Goal: Information Seeking & Learning: Learn about a topic

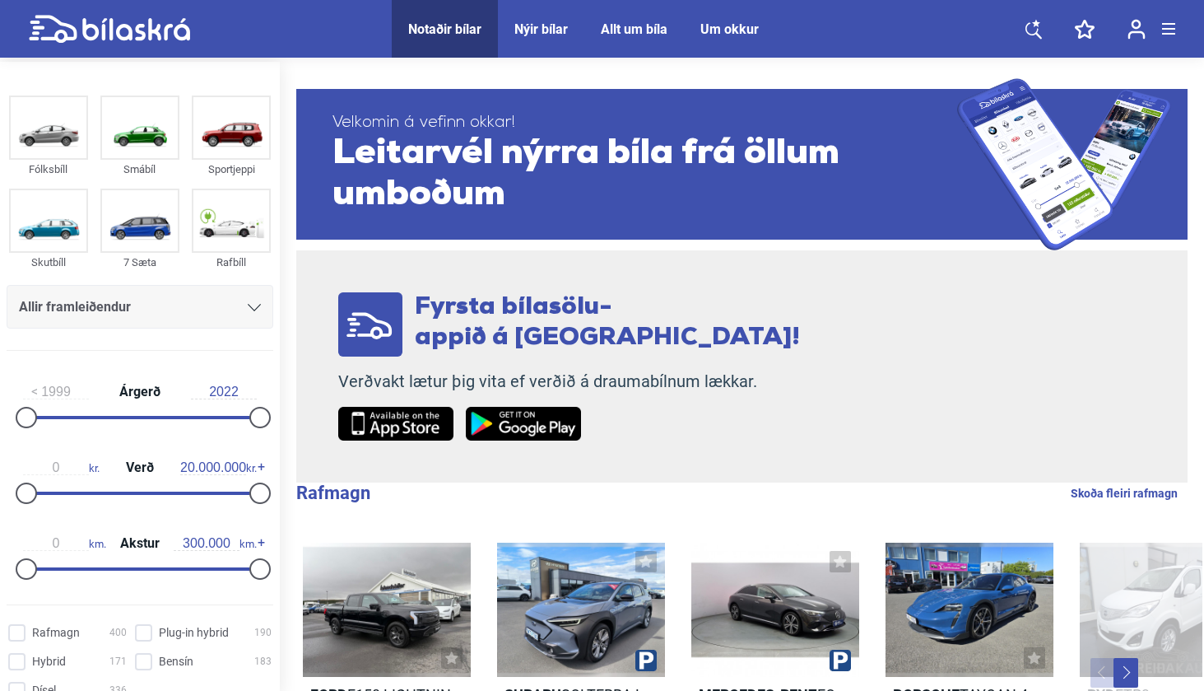
drag, startPoint x: 271, startPoint y: 305, endPoint x: 271, endPoint y: 328, distance: 23.9
click at [271, 331] on div "Fólksbíll Smábíl Sportjeppi Skutbíll 7 Sæta Rafbíll Allir framleiðendur [PERSON…" at bounding box center [140, 227] width 280 height 273
click at [231, 312] on div "Allir framleiðendur" at bounding box center [140, 306] width 242 height 23
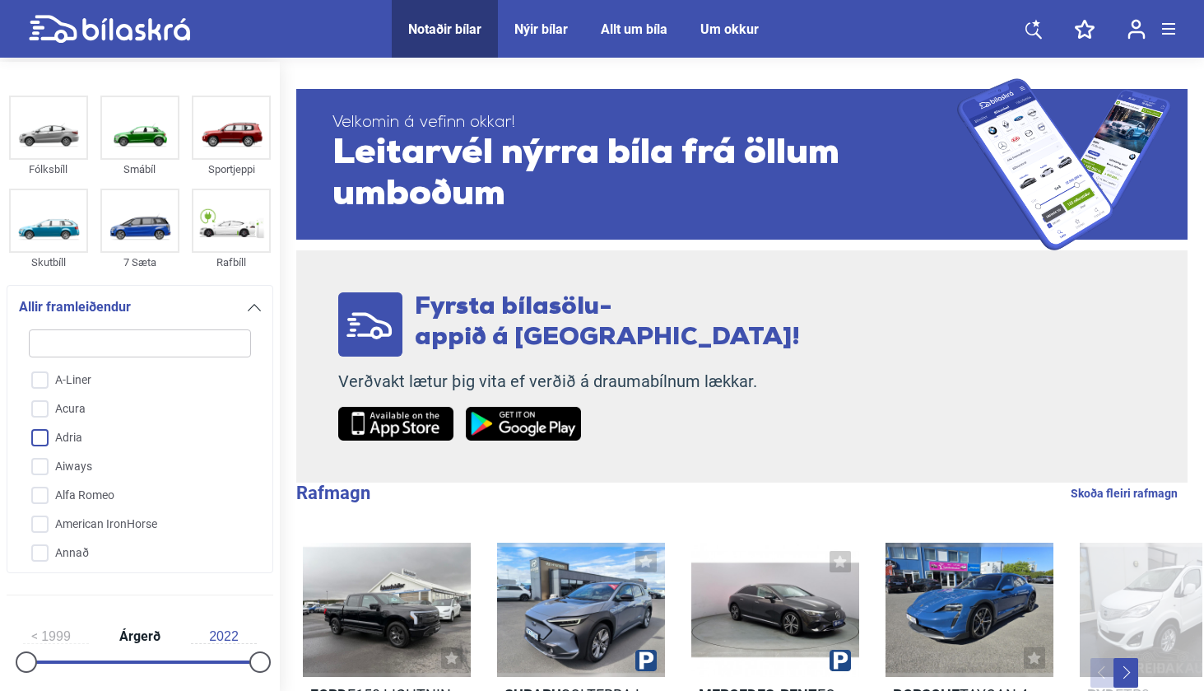
type input "m"
checkbox input "false"
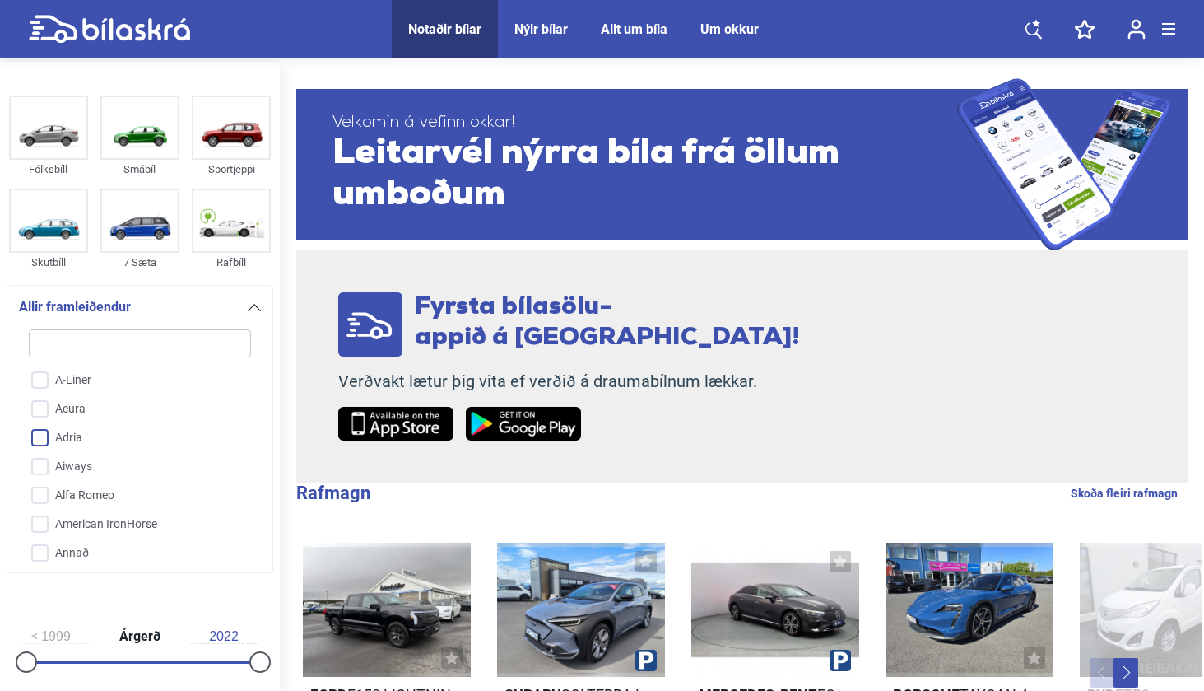
checkbox input "false"
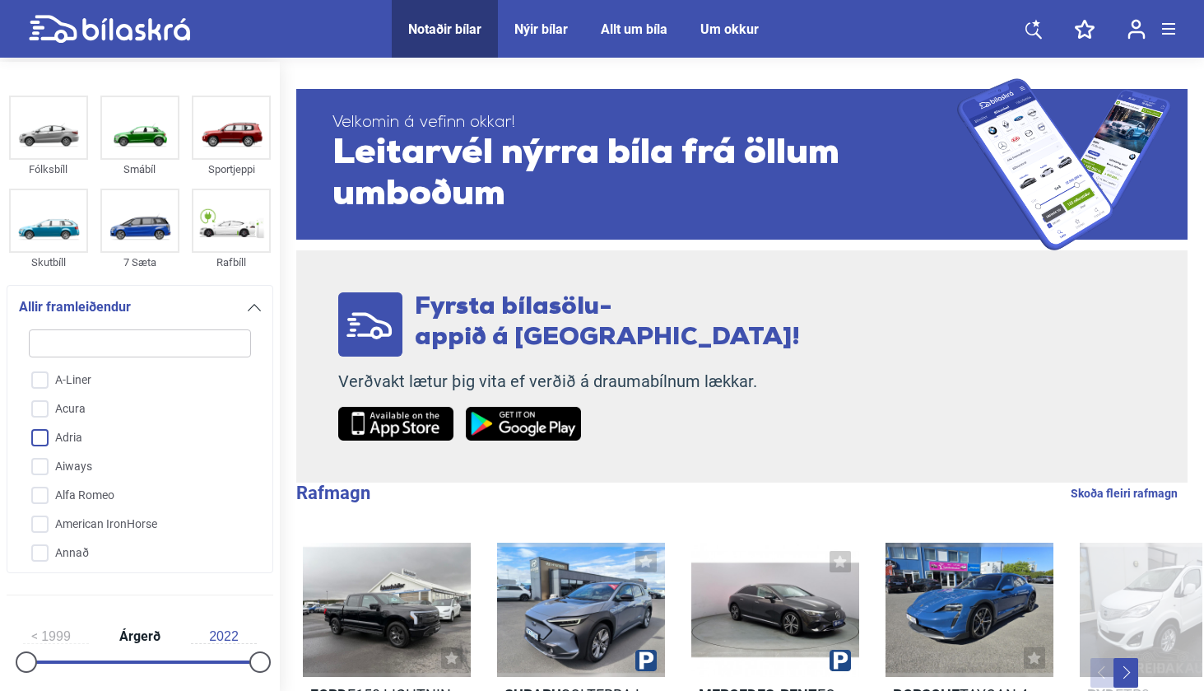
checkbox input "false"
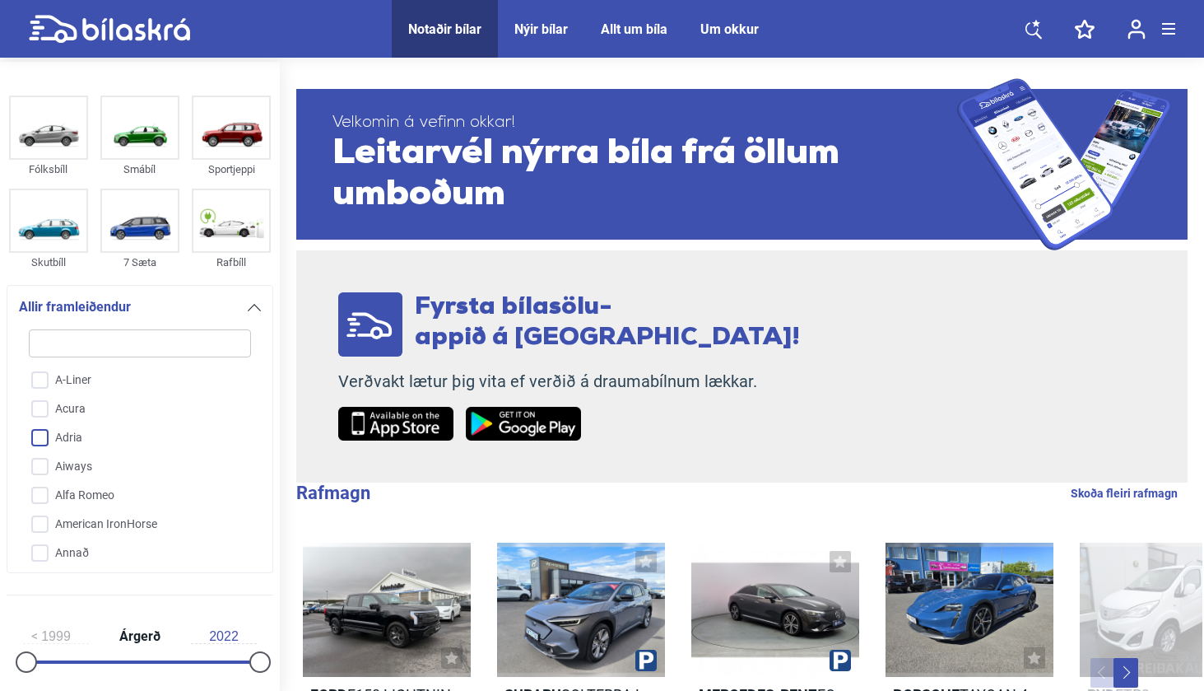
checkbox input "false"
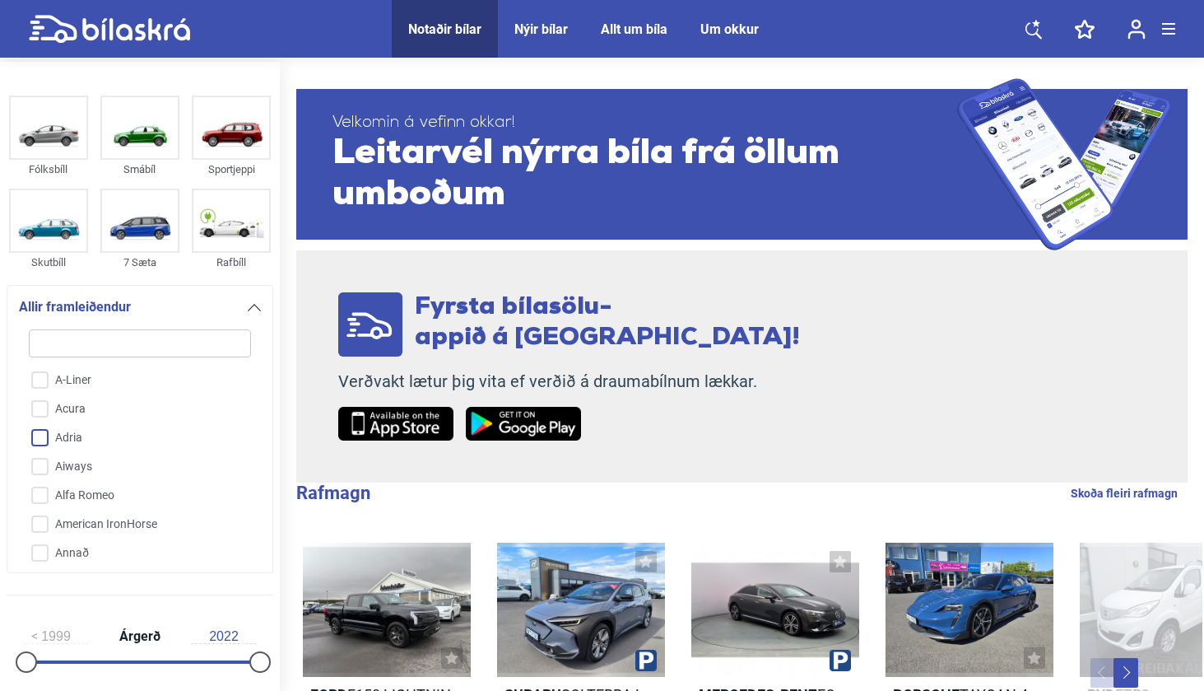
checkbox input "false"
type input "me"
checkbox input "false"
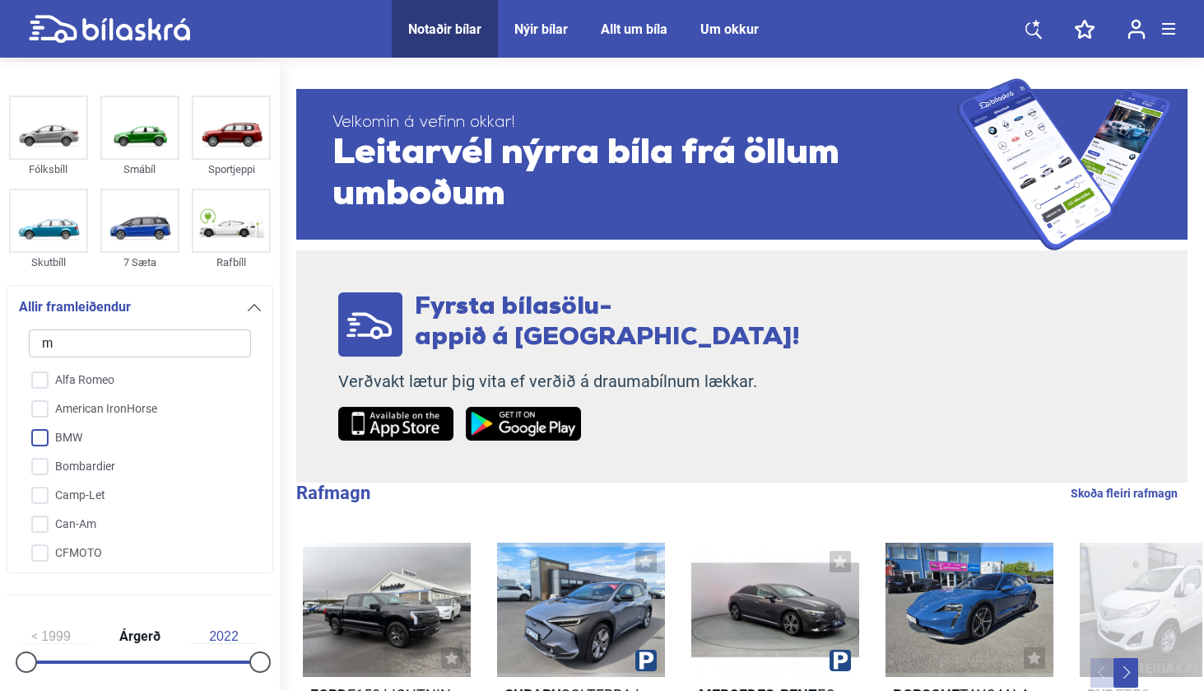
checkbox input "false"
type input "mer"
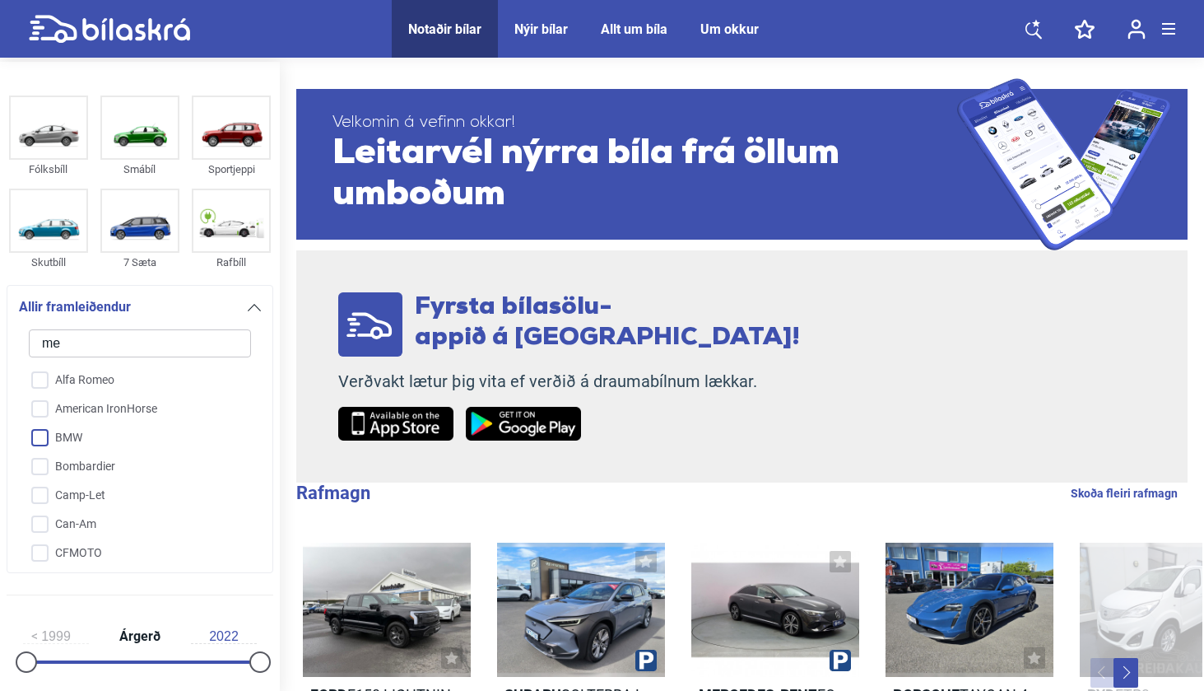
checkbox input "false"
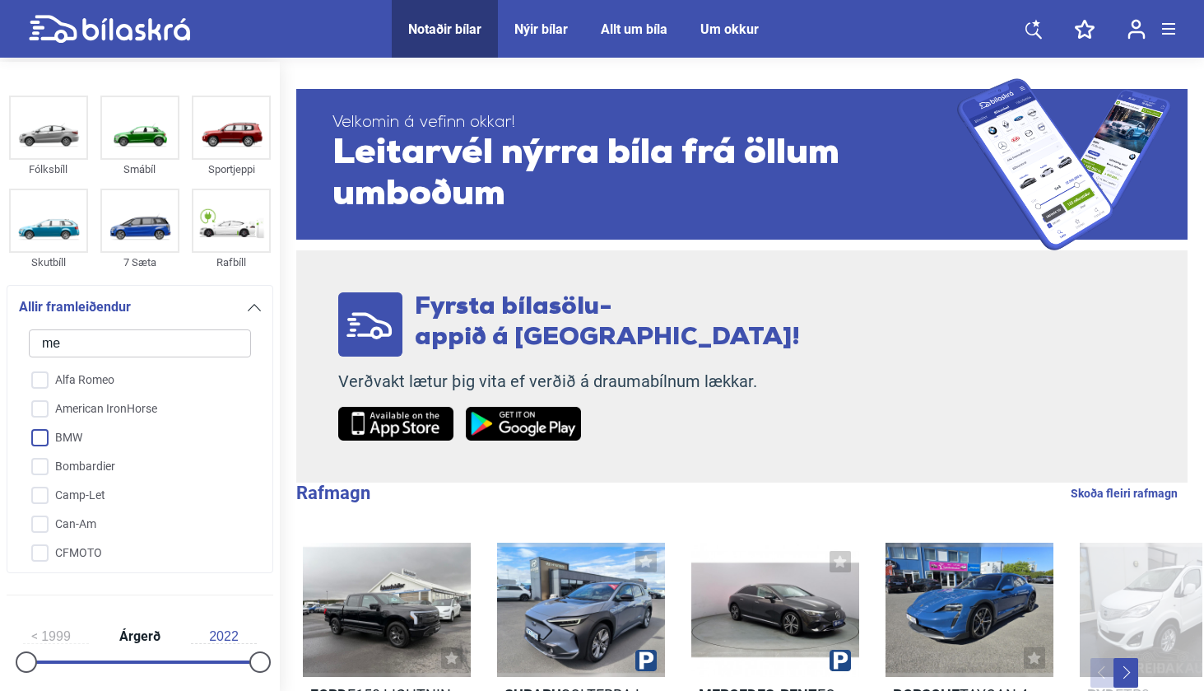
checkbox input "false"
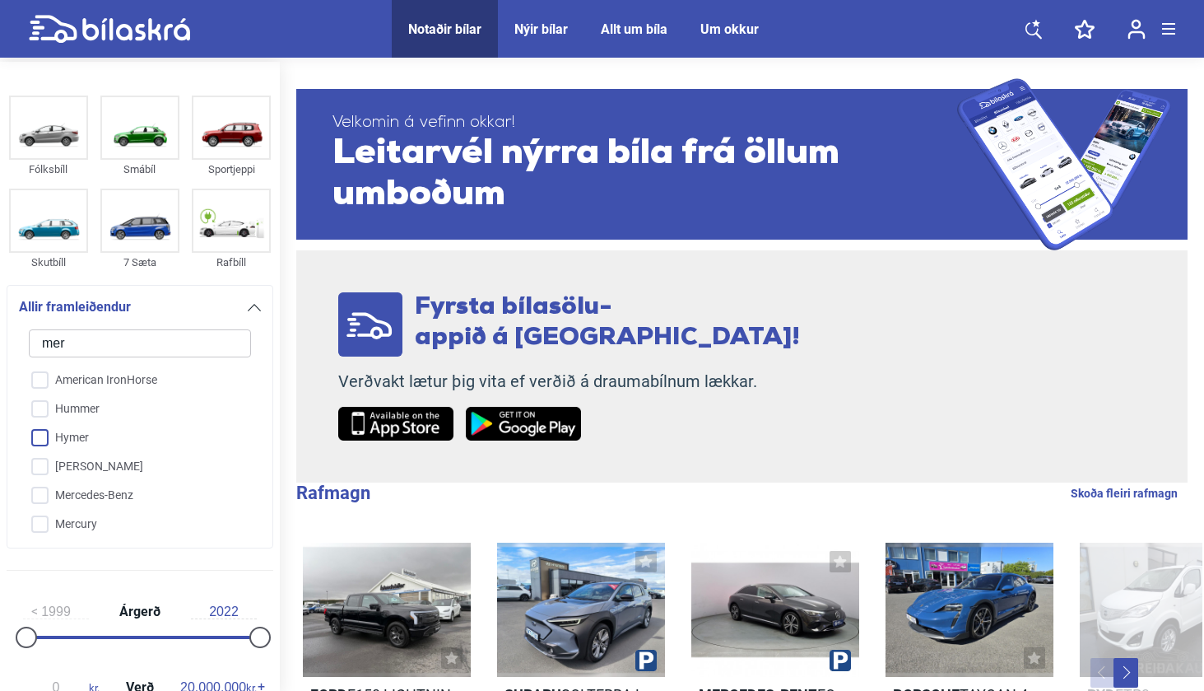
type input "merc"
checkbox input "false"
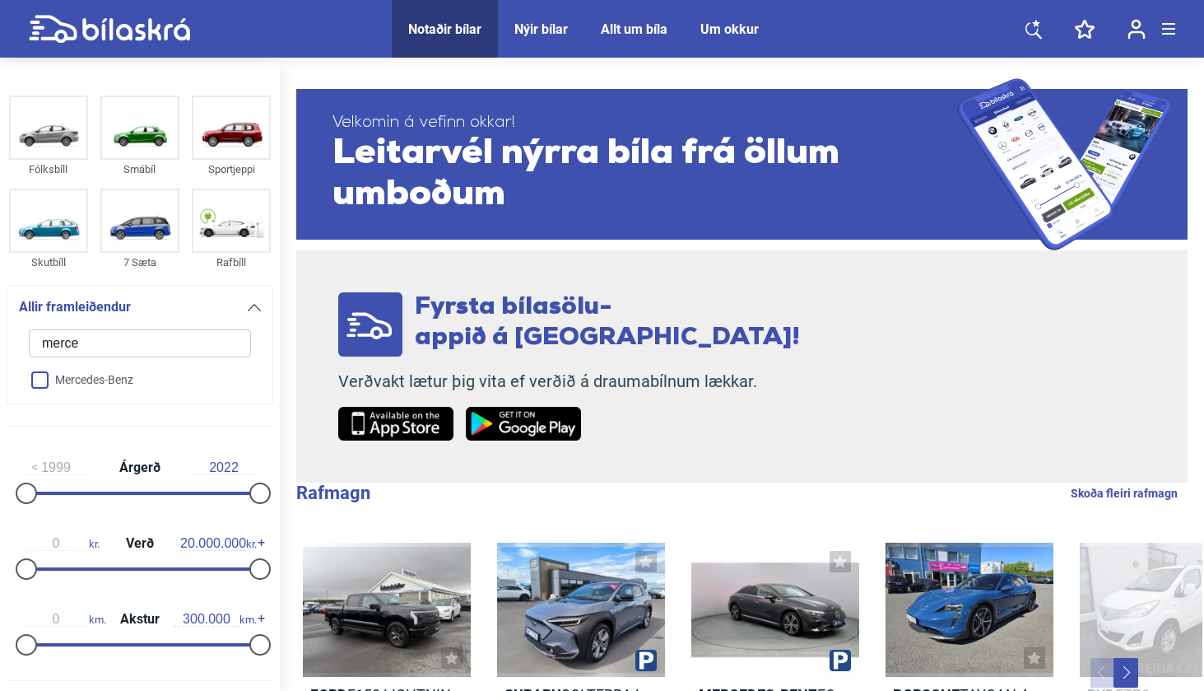
type input "merce"
click at [136, 380] on input "Mercedes-Benz" at bounding box center [129, 380] width 224 height 29
checkbox input "true"
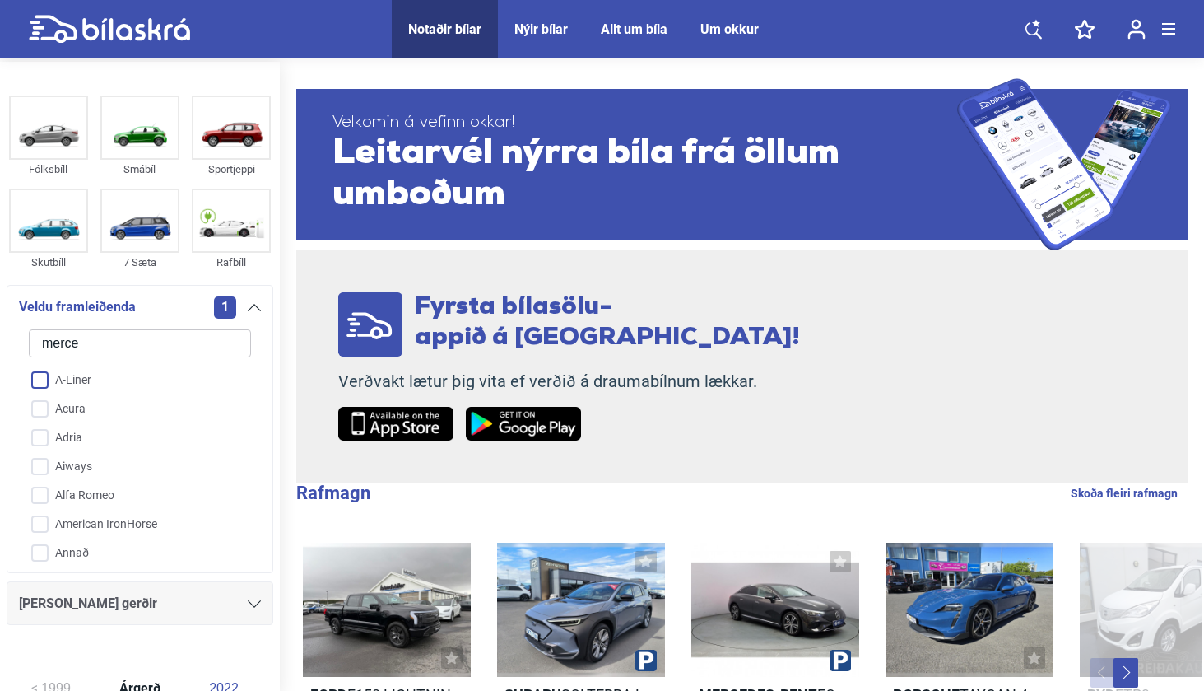
checkbox input "false"
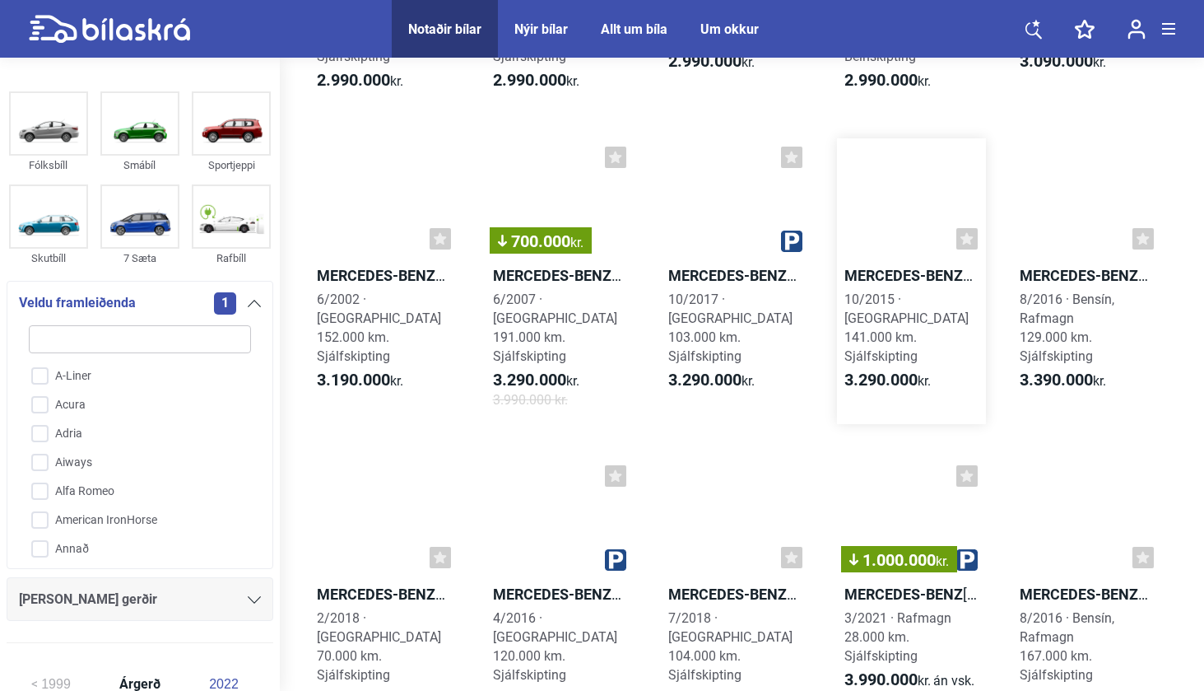
scroll to position [923, 0]
